Goal: Find specific page/section: Find specific page/section

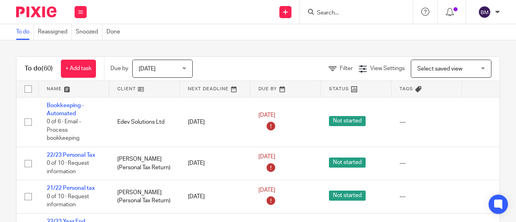
click at [345, 13] on div at bounding box center [356, 12] width 113 height 24
click at [345, 12] on input "Search" at bounding box center [352, 13] width 73 height 7
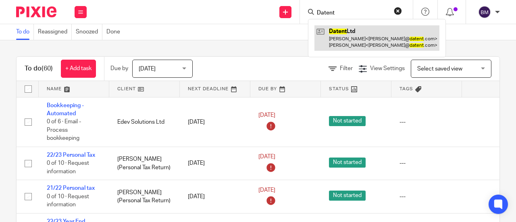
type input "Datent"
click at [362, 42] on link at bounding box center [376, 37] width 125 height 25
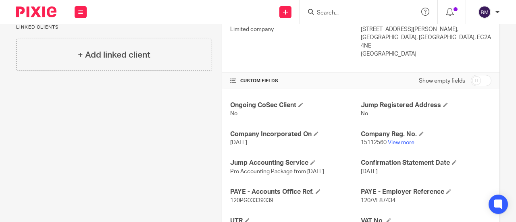
scroll to position [242, 0]
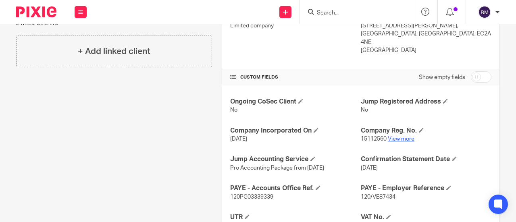
click at [399, 136] on link "View more" at bounding box center [401, 139] width 27 height 6
click at [346, 11] on input "Search" at bounding box center [352, 13] width 73 height 7
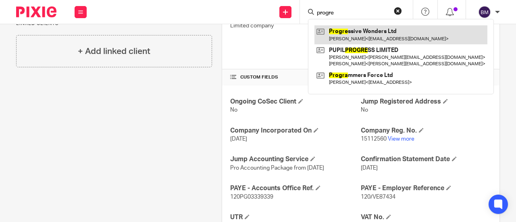
type input "progre"
click at [390, 39] on link at bounding box center [400, 34] width 173 height 19
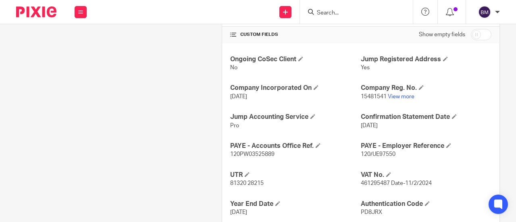
scroll to position [323, 0]
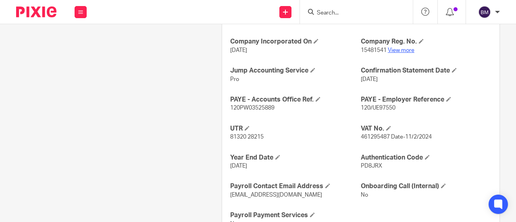
click at [392, 48] on link "View more" at bounding box center [401, 51] width 27 height 6
